Goal: Task Accomplishment & Management: Manage account settings

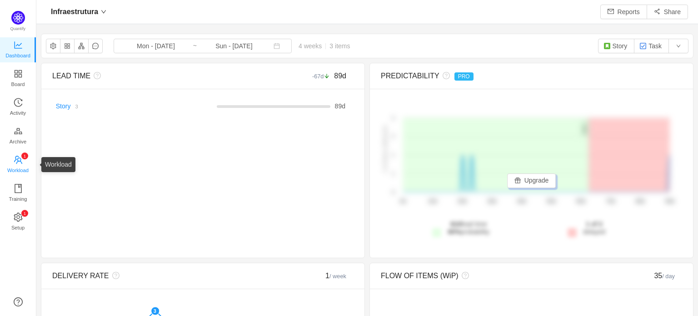
click at [11, 166] on span "Workload" at bounding box center [17, 170] width 21 height 18
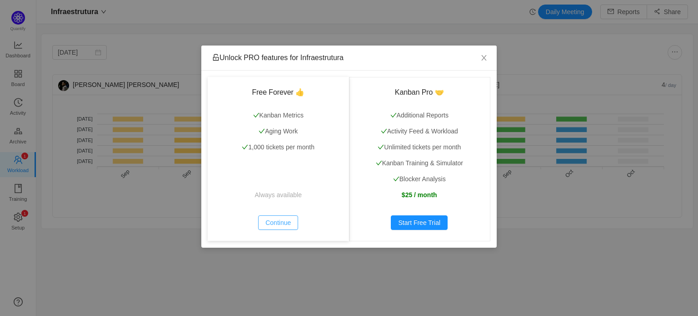
click at [269, 222] on button "Continue" at bounding box center [278, 222] width 40 height 15
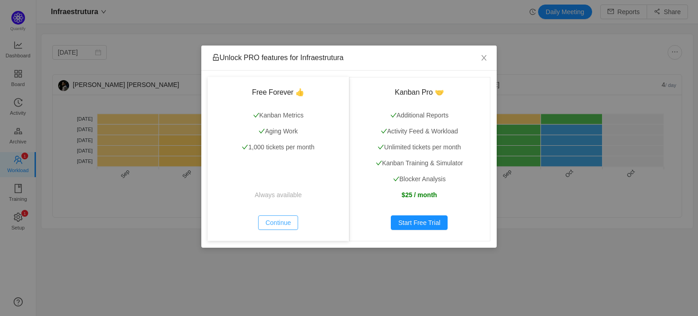
click at [280, 221] on button "Continue" at bounding box center [278, 222] width 40 height 15
click at [482, 60] on icon "icon: close" at bounding box center [484, 57] width 7 height 7
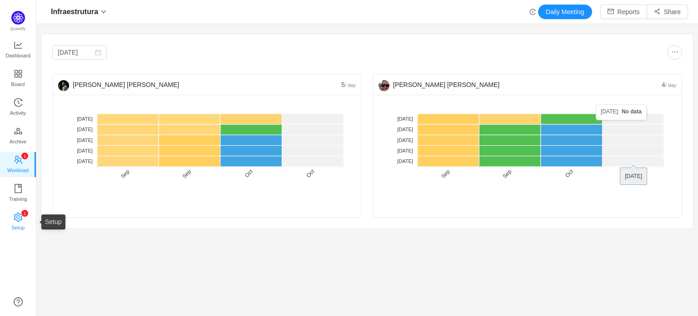
click at [13, 218] on span "Setup" at bounding box center [17, 227] width 13 height 18
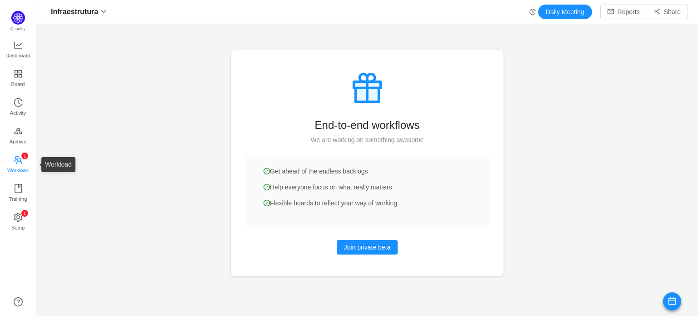
click at [19, 160] on icon "icon: team" at bounding box center [18, 159] width 9 height 9
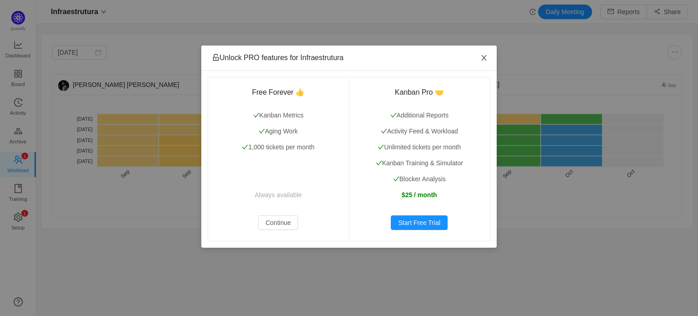
click at [486, 58] on icon "icon: close" at bounding box center [484, 57] width 7 height 7
click at [16, 85] on body "Infraestrutura Daily Meeting Reports Share [DATE] [PERSON_NAME] [PERSON_NAME] 4…" at bounding box center [349, 158] width 698 height 316
click at [488, 55] on span "Close" at bounding box center [483, 57] width 25 height 25
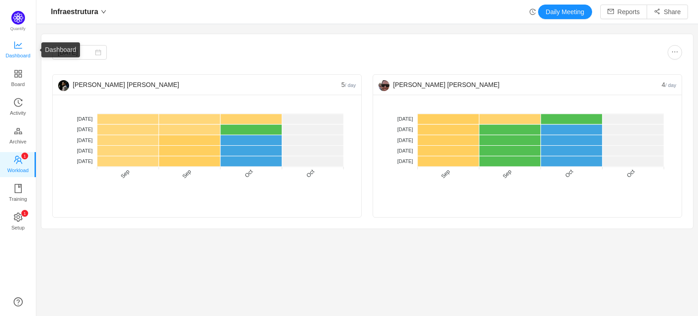
click at [16, 52] on span "Dashboard" at bounding box center [17, 55] width 25 height 18
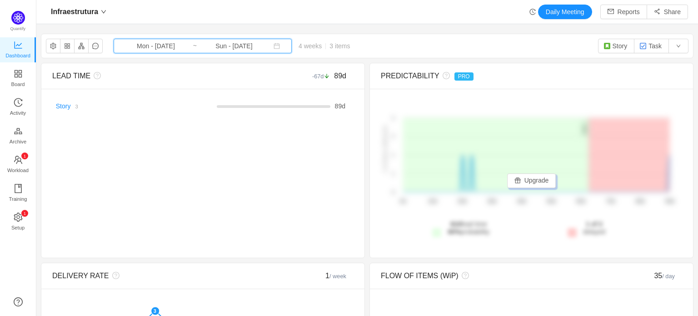
click at [272, 50] on span "Mon - [DATE] ~ Sun - [DATE]" at bounding box center [203, 46] width 178 height 15
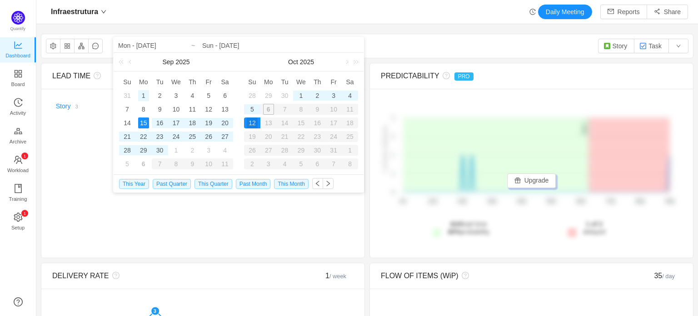
click at [145, 94] on div "1" at bounding box center [143, 95] width 11 height 11
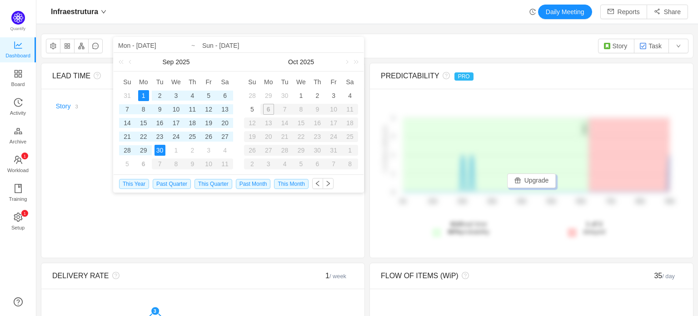
click at [162, 150] on div "30" at bounding box center [160, 150] width 11 height 11
type input "Mon - [DATE]"
type input "Tue - [DATE]"
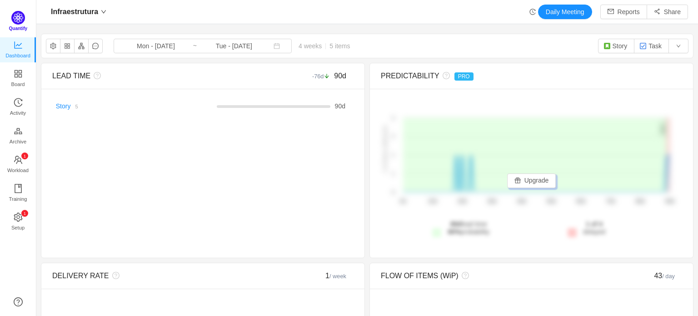
click at [18, 22] on img at bounding box center [18, 18] width 14 height 14
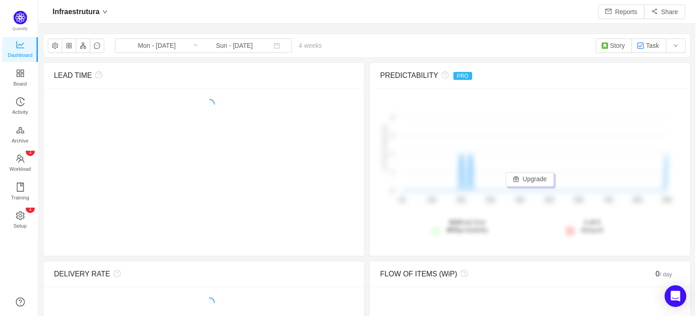
scroll to position [11, 11]
